Goal: Task Accomplishment & Management: Use online tool/utility

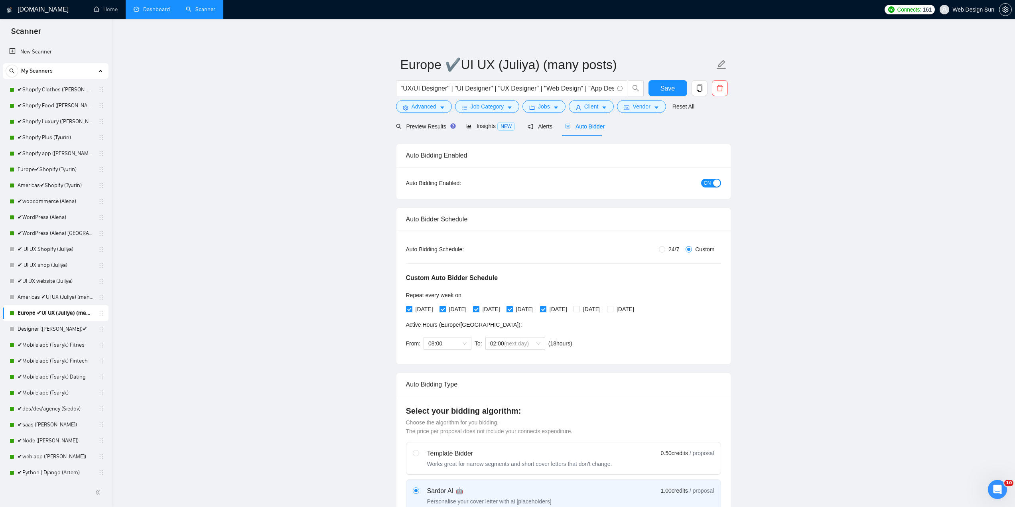
click at [138, 8] on link "Dashboard" at bounding box center [152, 9] width 36 height 7
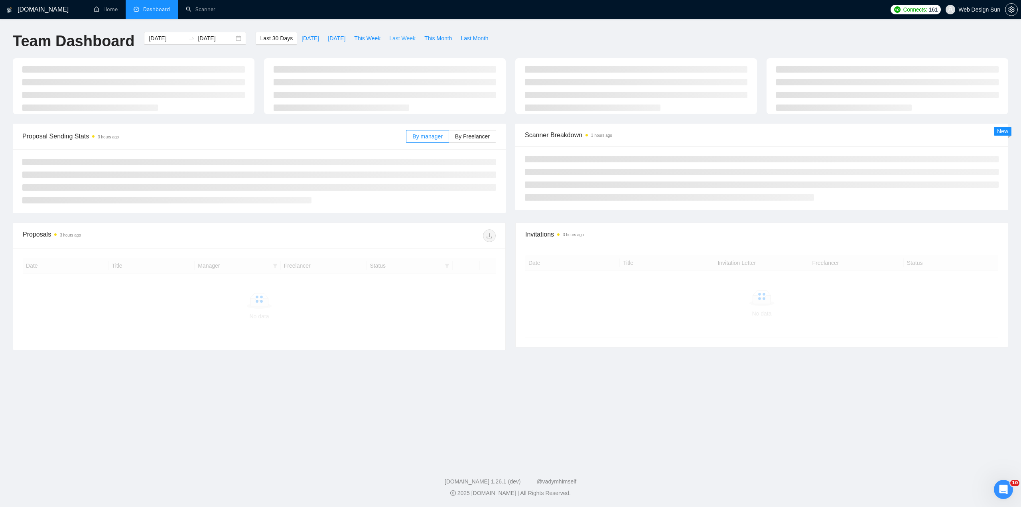
click at [391, 43] on button "Last Week" at bounding box center [402, 38] width 35 height 13
type input "[DATE]"
click at [369, 41] on span "This Week" at bounding box center [367, 38] width 26 height 9
type input "[DATE]"
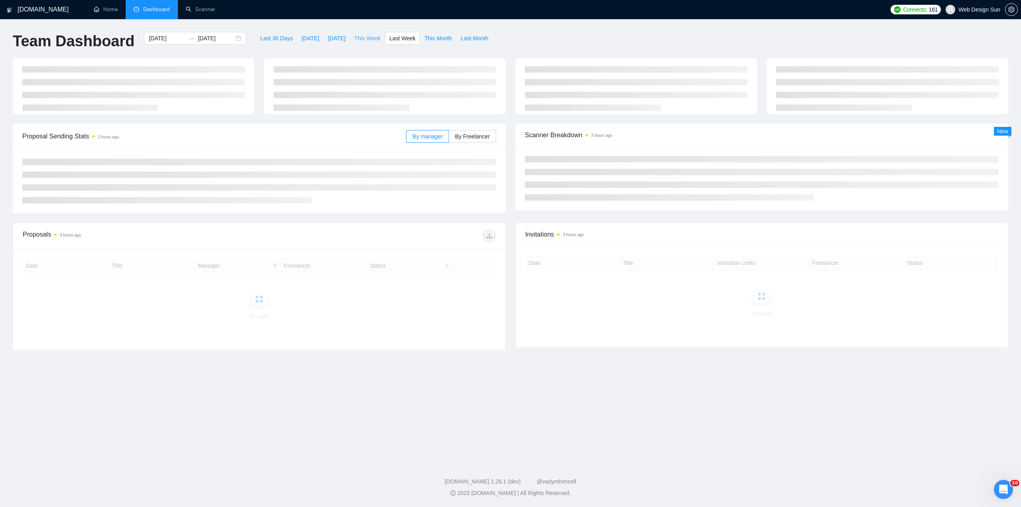
type input "[DATE]"
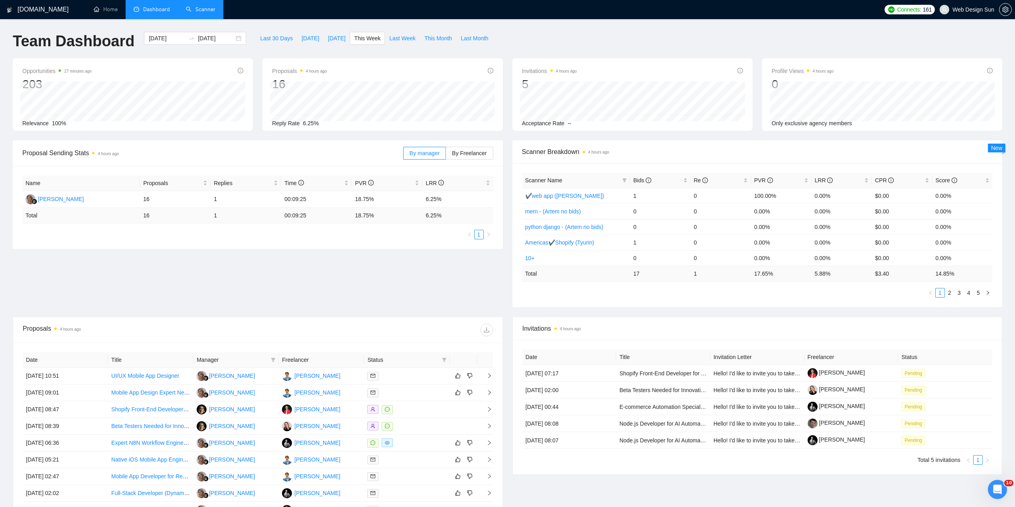
click at [202, 9] on link "Scanner" at bounding box center [201, 9] width 30 height 7
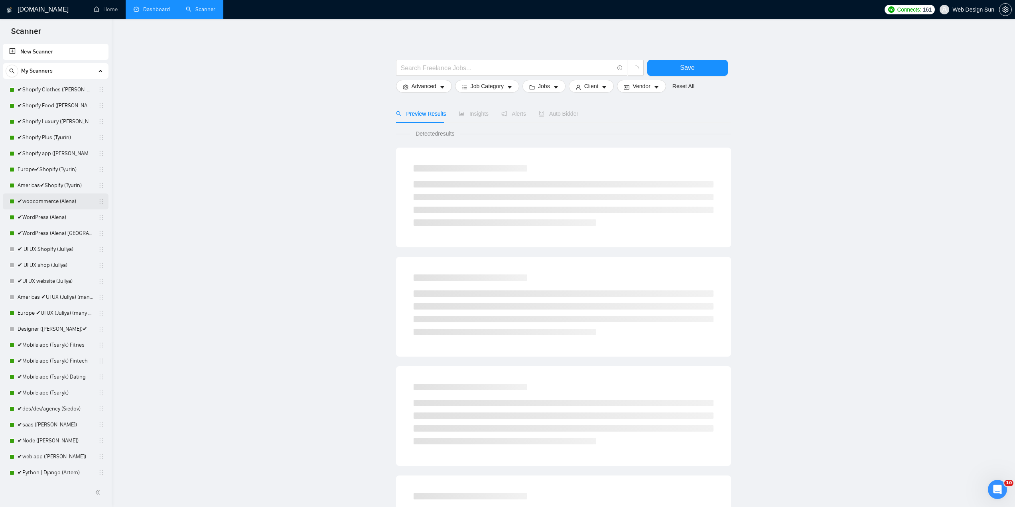
click at [61, 205] on link "✔woocommerce (Alena)" at bounding box center [56, 201] width 76 height 16
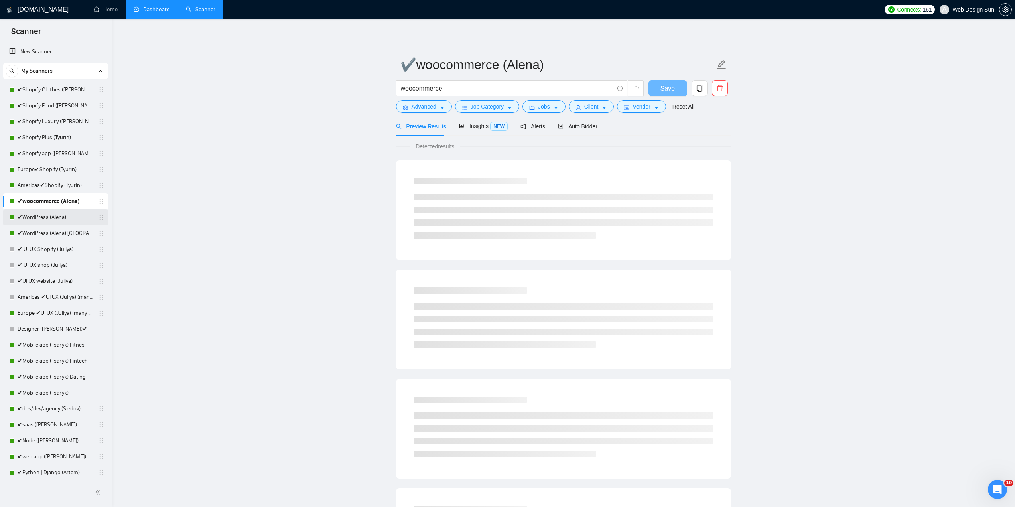
click at [67, 217] on link "✔WordPress (Alena)" at bounding box center [56, 217] width 76 height 16
click at [574, 126] on span "Auto Bidder" at bounding box center [577, 126] width 39 height 6
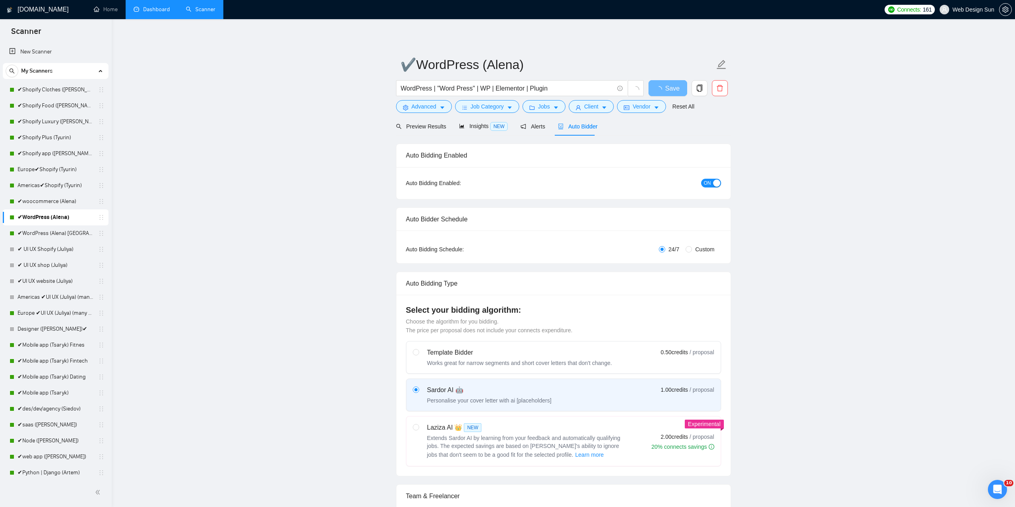
radio input "false"
radio input "true"
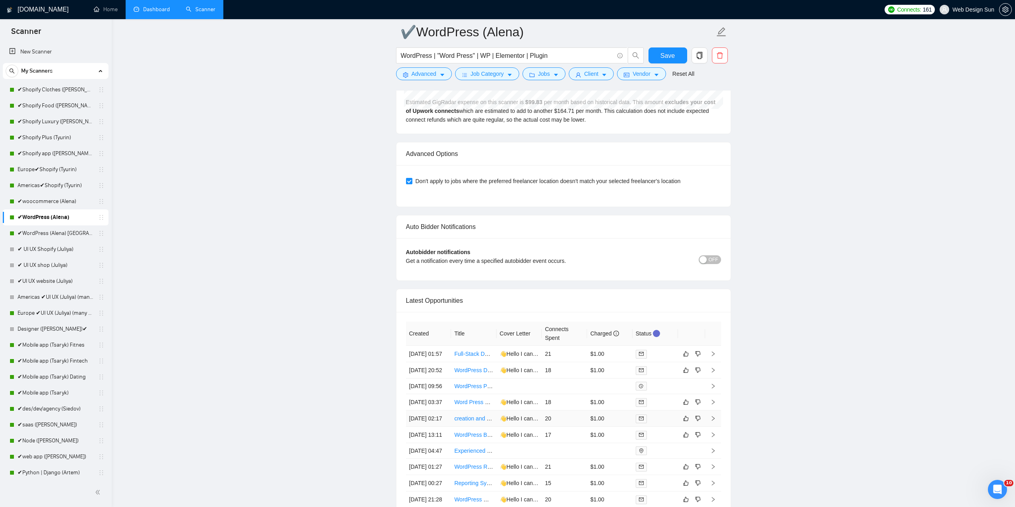
scroll to position [2083, 0]
